Goal: Communication & Community: Answer question/provide support

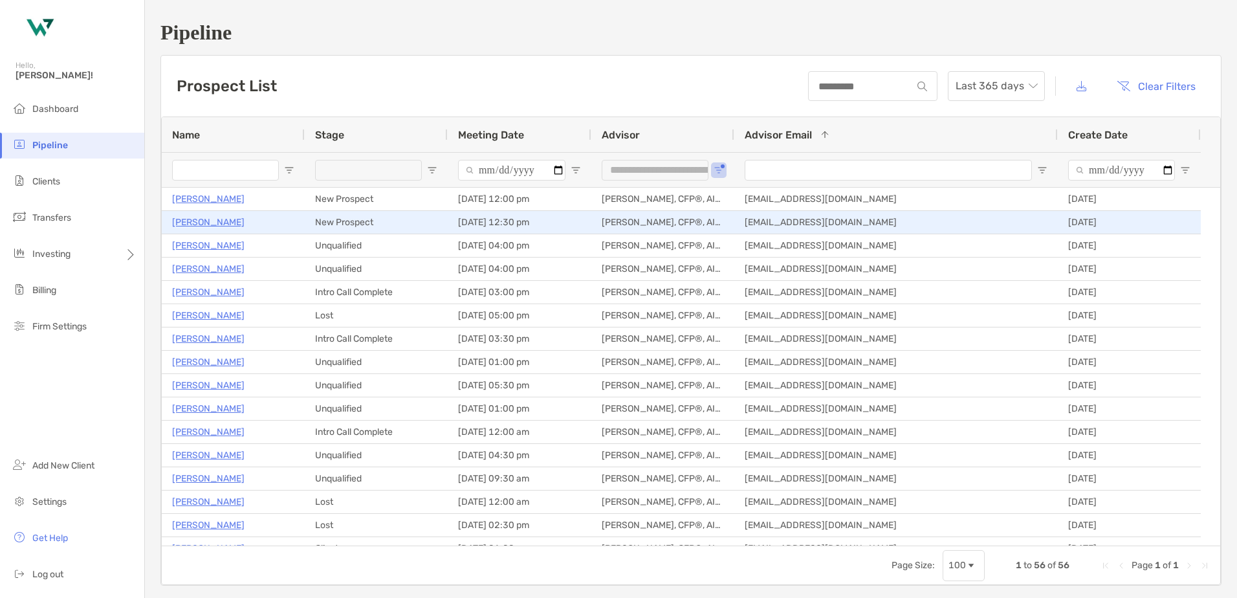
click at [210, 220] on p "[PERSON_NAME]" at bounding box center [208, 222] width 72 height 16
click at [215, 224] on p "[PERSON_NAME]" at bounding box center [208, 222] width 72 height 16
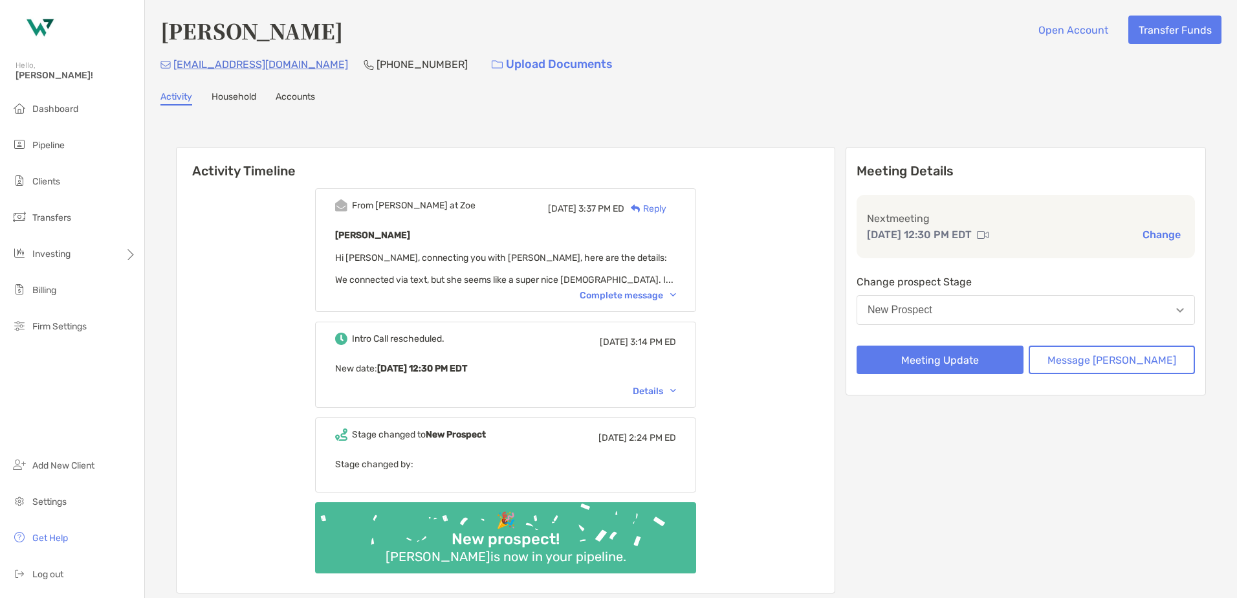
click at [634, 295] on div "Complete message" at bounding box center [628, 295] width 96 height 11
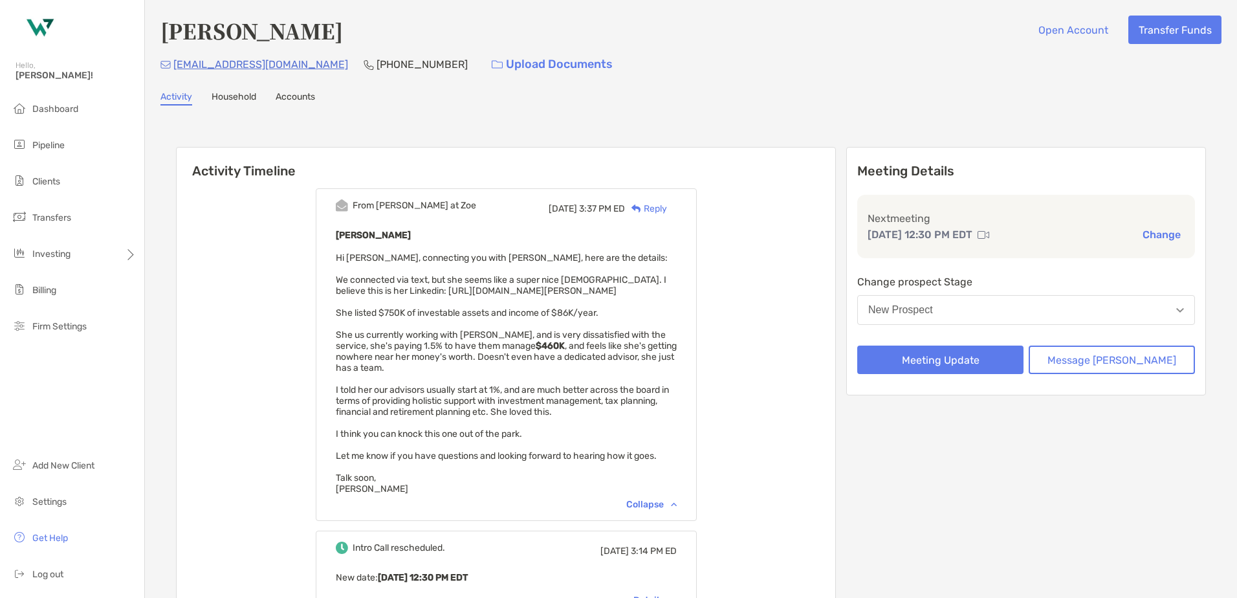
drag, startPoint x: 394, startPoint y: 293, endPoint x: 616, endPoint y: 287, distance: 222.0
click at [616, 287] on div "Liz Patterson Hi Chris, connecting you with Liz, here are the details: We conne…" at bounding box center [506, 360] width 341 height 267
copy span "https://www.linkedin.com/in/liz-patterson-157147b/"
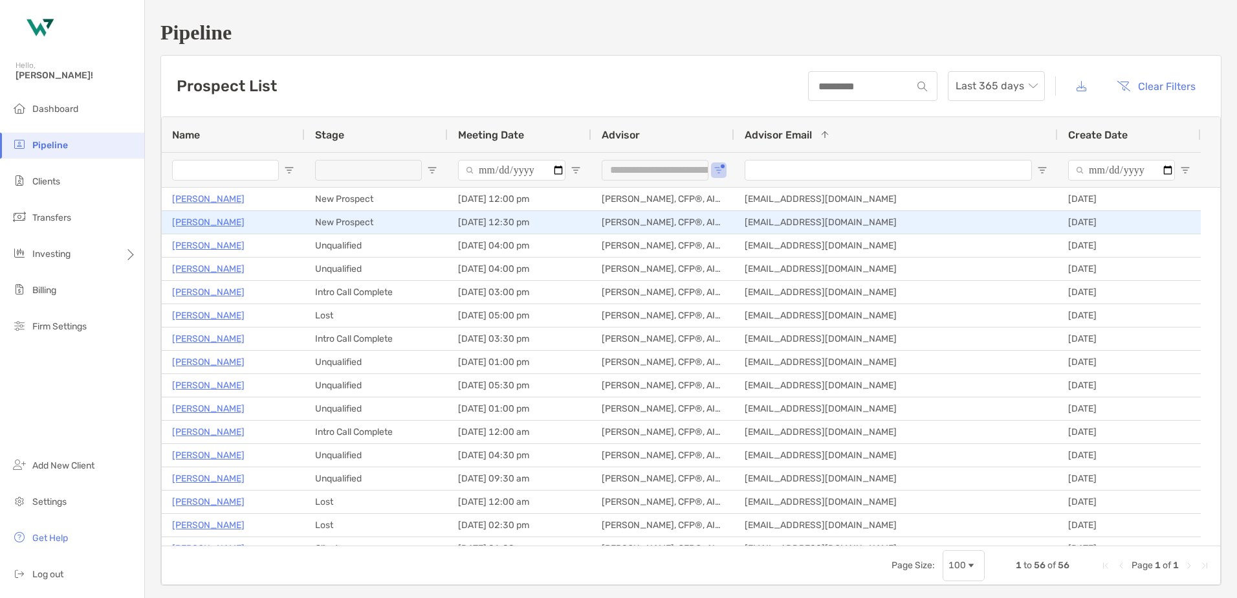
click at [203, 226] on p "Liz Patterson" at bounding box center [208, 222] width 72 height 16
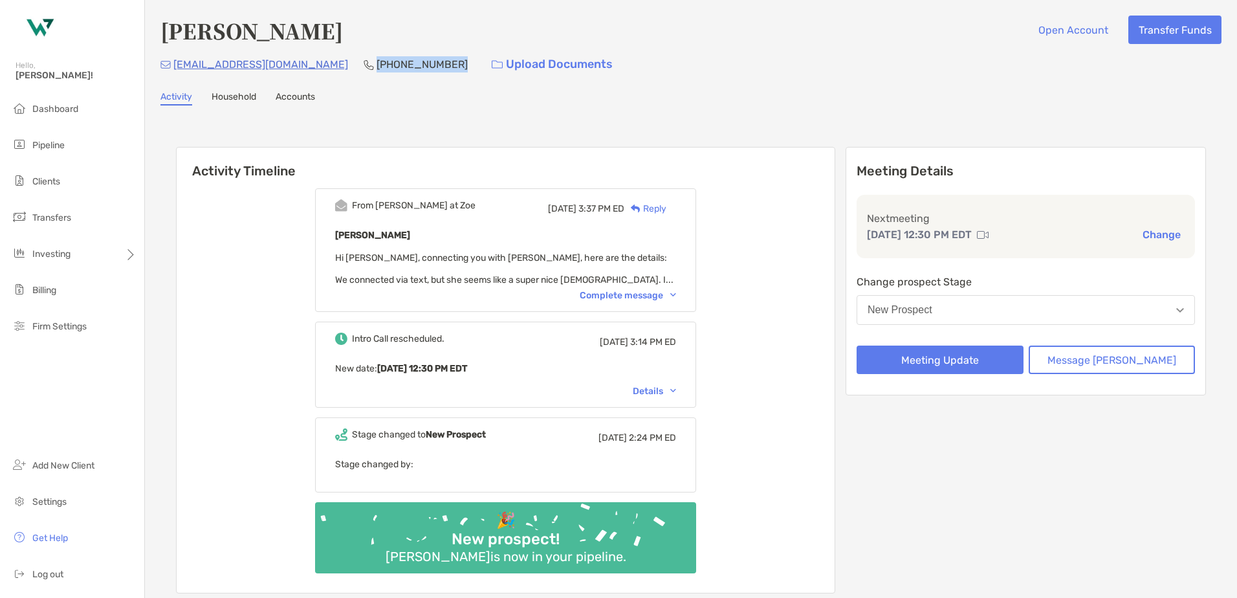
click at [302, 72] on div "[EMAIL_ADDRESS][DOMAIN_NAME] [PHONE_NUMBER] Upload Documents" at bounding box center [690, 64] width 1061 height 28
drag, startPoint x: 280, startPoint y: 66, endPoint x: 175, endPoint y: 78, distance: 105.5
click at [175, 78] on div "lizlette@hotmail.com (317) 523-9411 Upload Documents" at bounding box center [690, 64] width 1061 height 28
drag, startPoint x: 175, startPoint y: 78, endPoint x: 394, endPoint y: 104, distance: 220.2
click at [394, 104] on div "Activity Household Accounts" at bounding box center [690, 98] width 1061 height 14
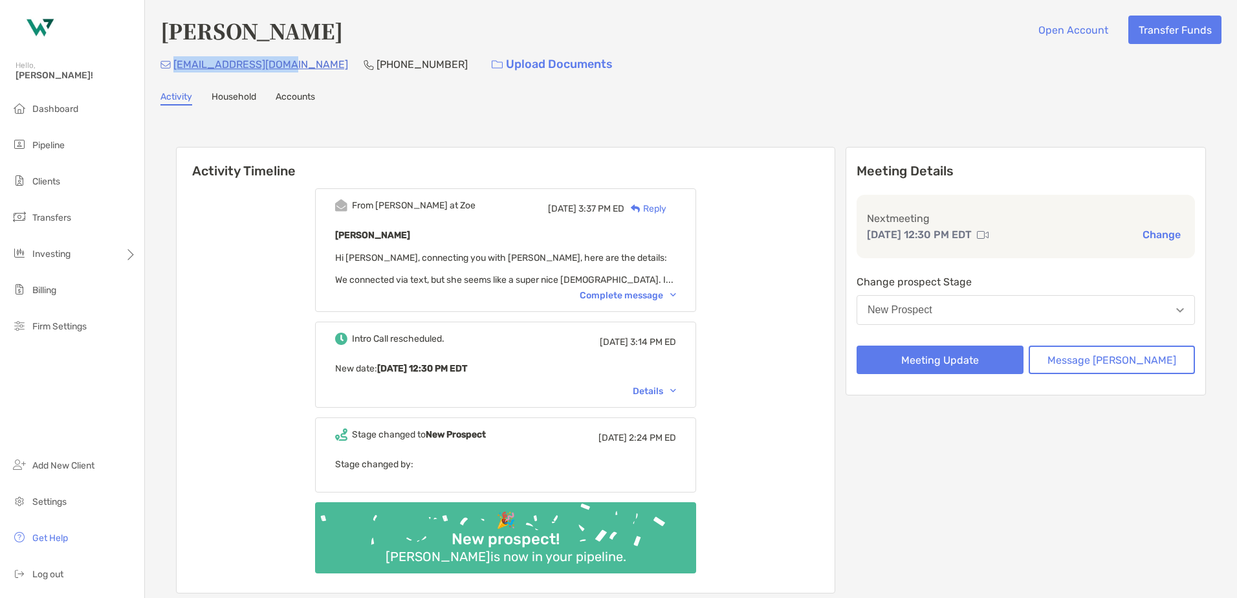
drag, startPoint x: 279, startPoint y: 69, endPoint x: 173, endPoint y: 74, distance: 105.6
click at [173, 74] on div "lizlette@hotmail.com (317) 523-9411 Upload Documents" at bounding box center [690, 64] width 1061 height 28
copy p "lizlette@hotmail.com"
click at [566, 122] on div "Activity Timeline From Paul at Zoe Wed, Aug 20 3:37 PM ED Reply Liz Patterson H…" at bounding box center [690, 371] width 1061 height 507
click at [939, 316] on button "New Prospect" at bounding box center [1026, 310] width 338 height 30
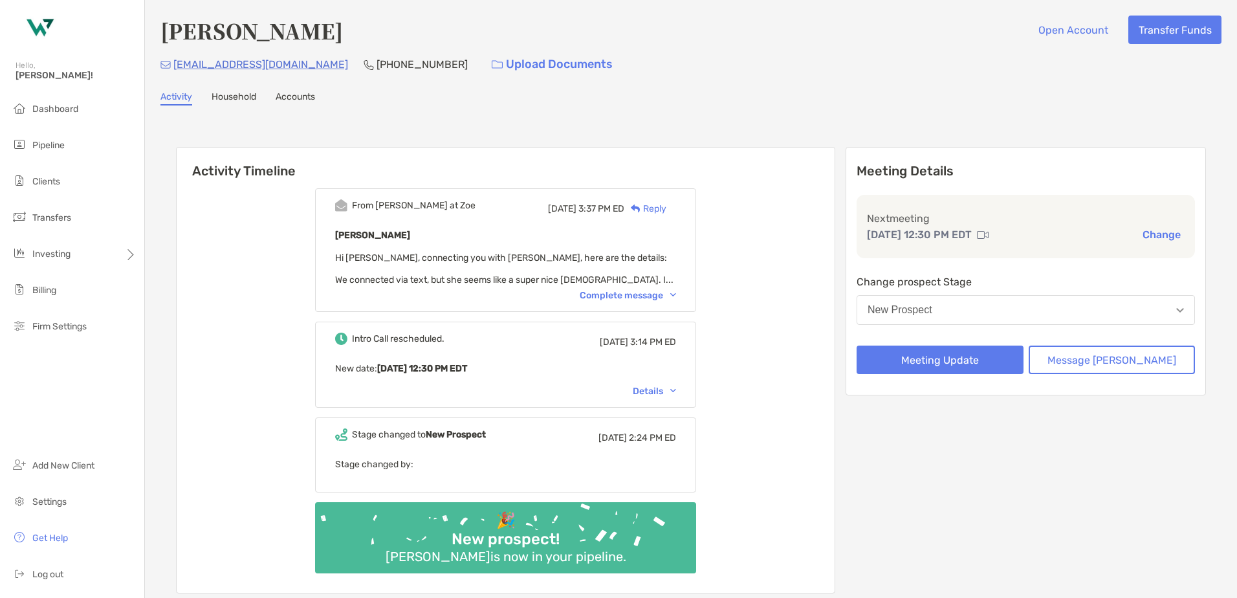
click at [835, 270] on div "From Paul at Zoe Wed, Aug 20 3:37 PM ED Reply Liz Patterson Hi Chris, connectin…" at bounding box center [506, 386] width 658 height 414
click at [918, 358] on button "Meeting Update" at bounding box center [940, 360] width 167 height 28
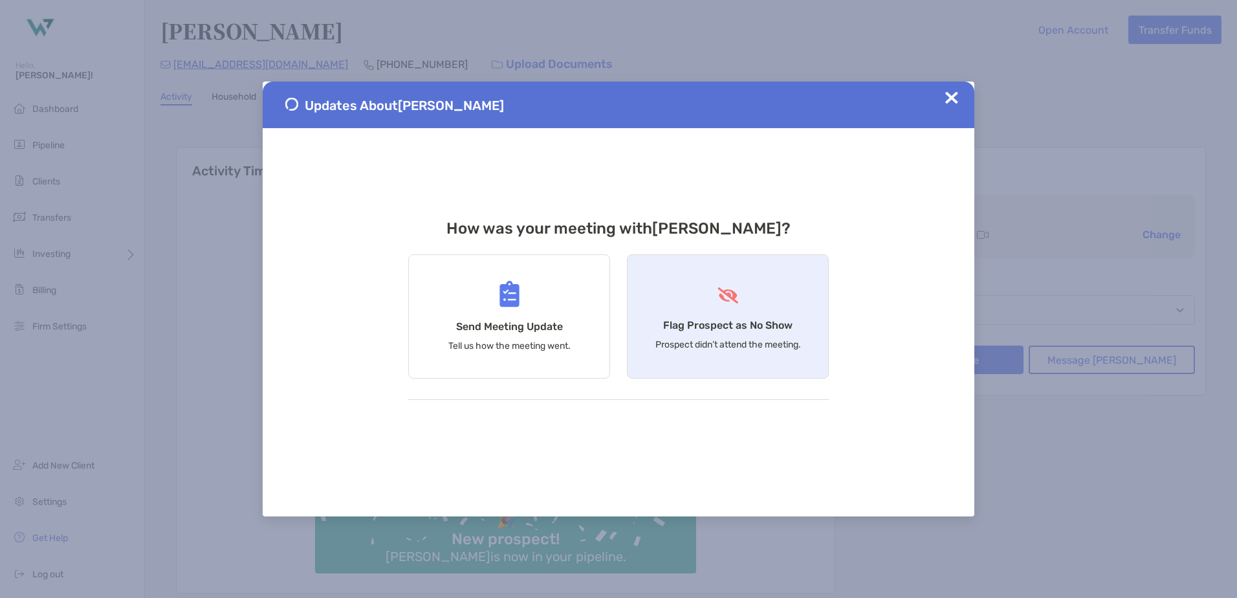
click at [723, 310] on div "Flag Prospect as No Show Prospect didn’t attend the meeting." at bounding box center [728, 316] width 202 height 124
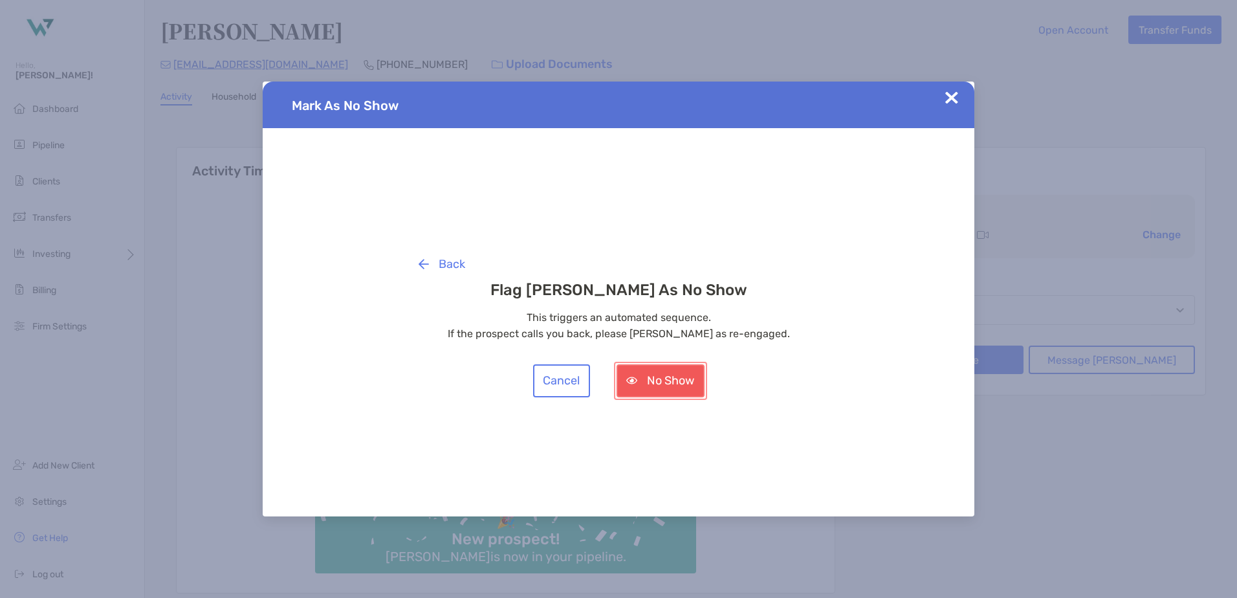
click at [659, 382] on button "No Show" at bounding box center [661, 380] width 88 height 33
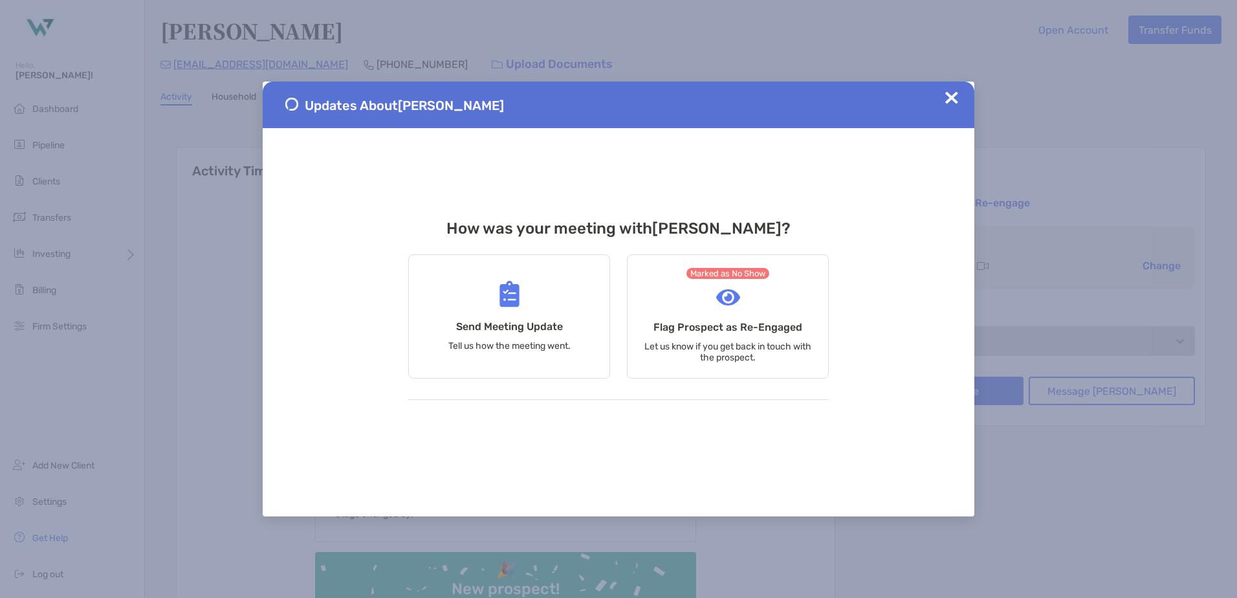
click at [948, 96] on img at bounding box center [951, 97] width 13 height 13
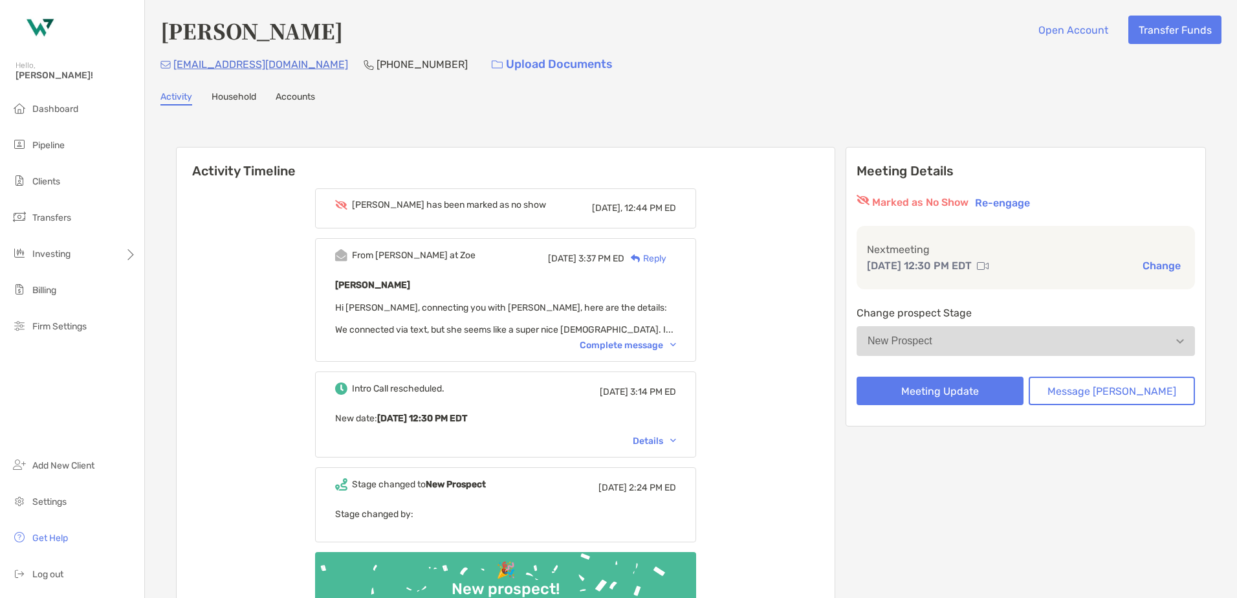
click at [664, 256] on div "Reply" at bounding box center [645, 259] width 42 height 14
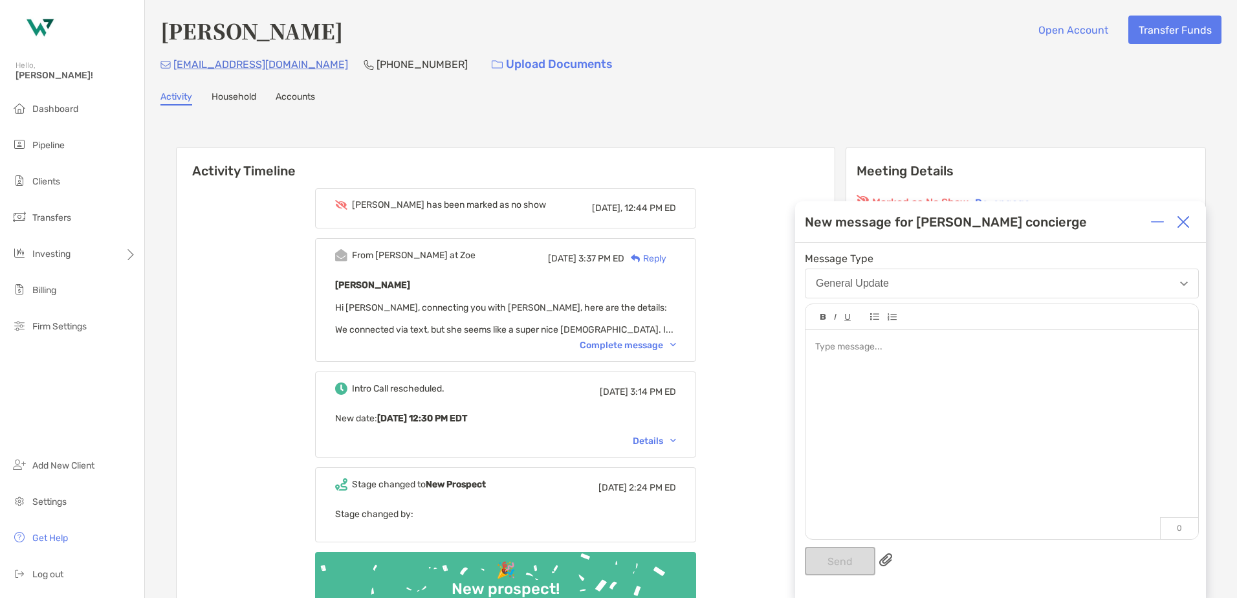
click at [820, 355] on div at bounding box center [1002, 428] width 393 height 196
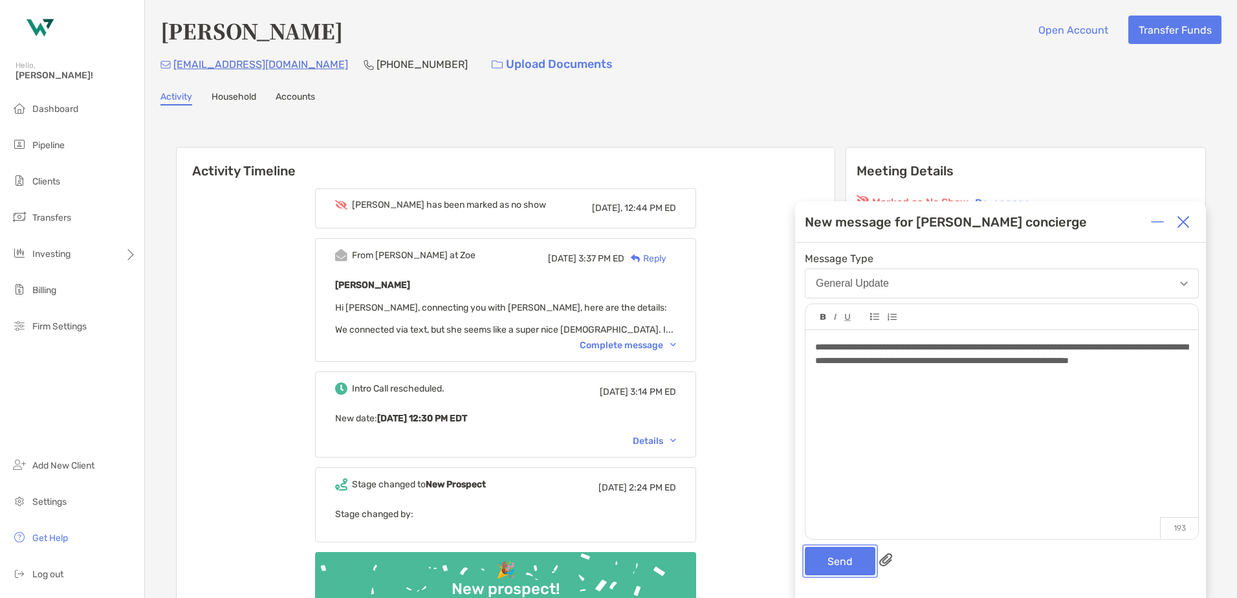
click at [860, 558] on button "Send" at bounding box center [840, 561] width 71 height 28
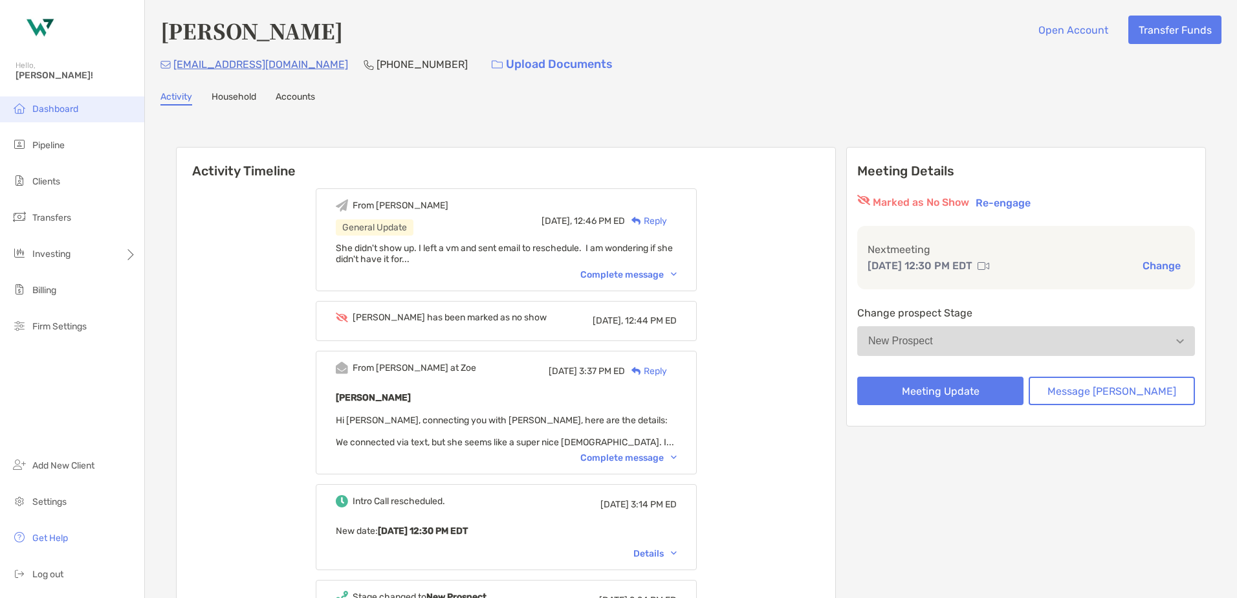
click at [81, 113] on li "Dashboard" at bounding box center [72, 109] width 144 height 26
